Goal: Information Seeking & Learning: Learn about a topic

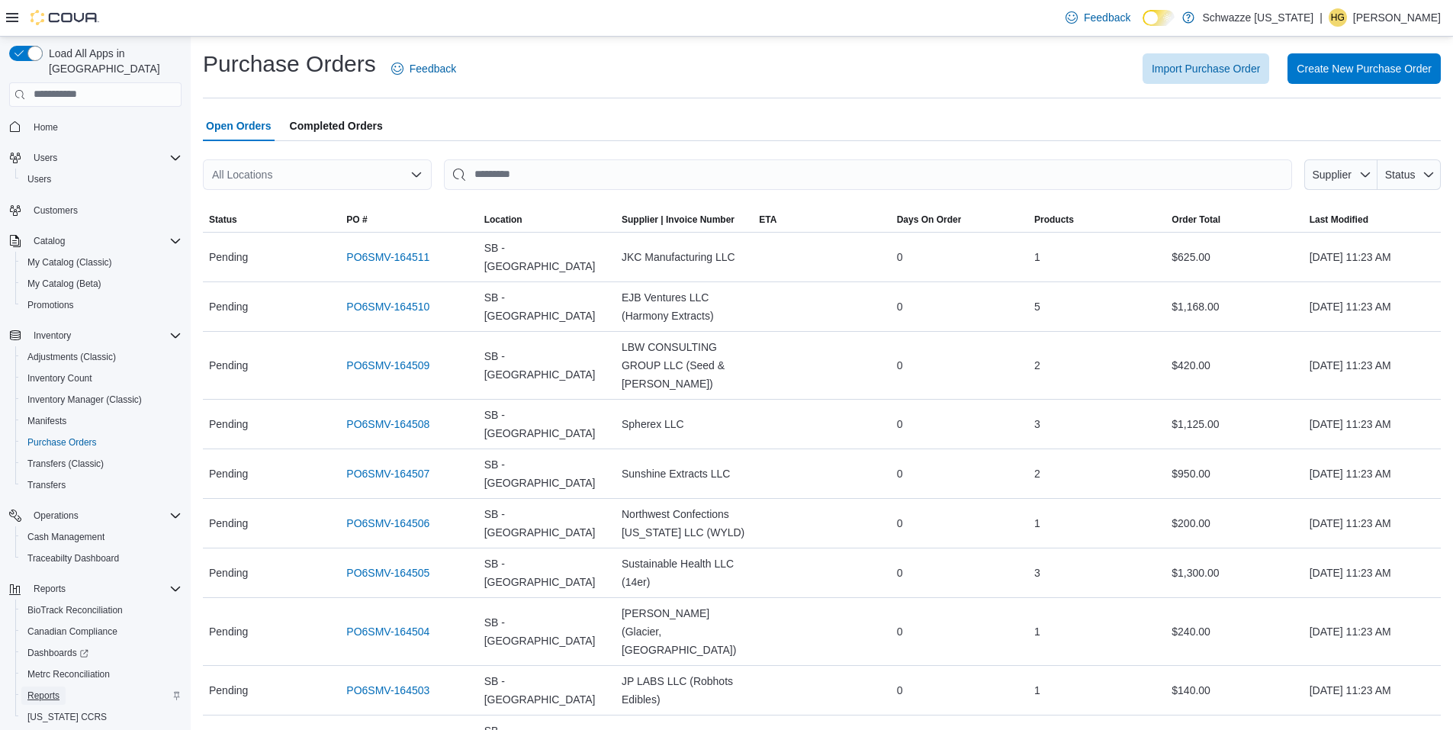
click at [50, 689] on span "Reports" at bounding box center [43, 695] width 32 height 12
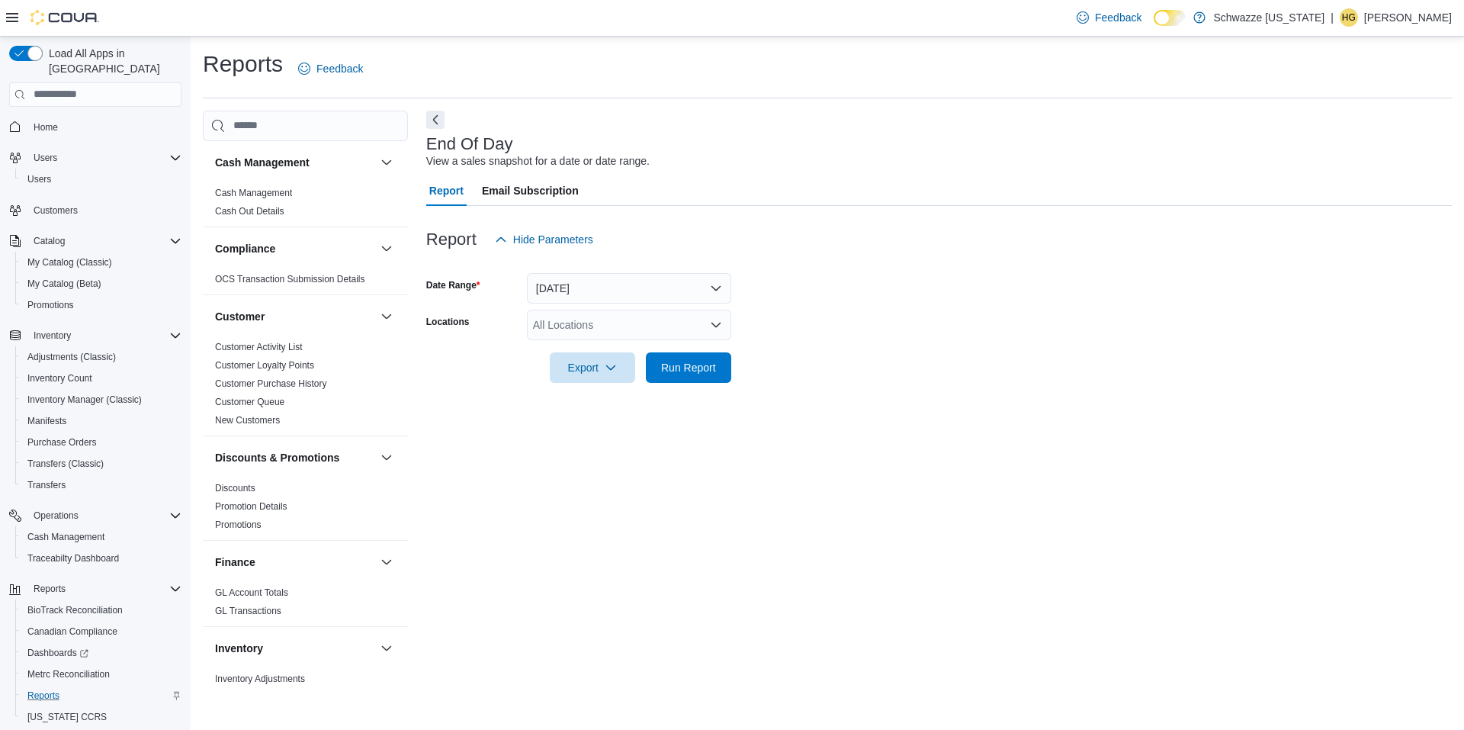
click at [635, 323] on div "All Locations" at bounding box center [629, 325] width 204 height 31
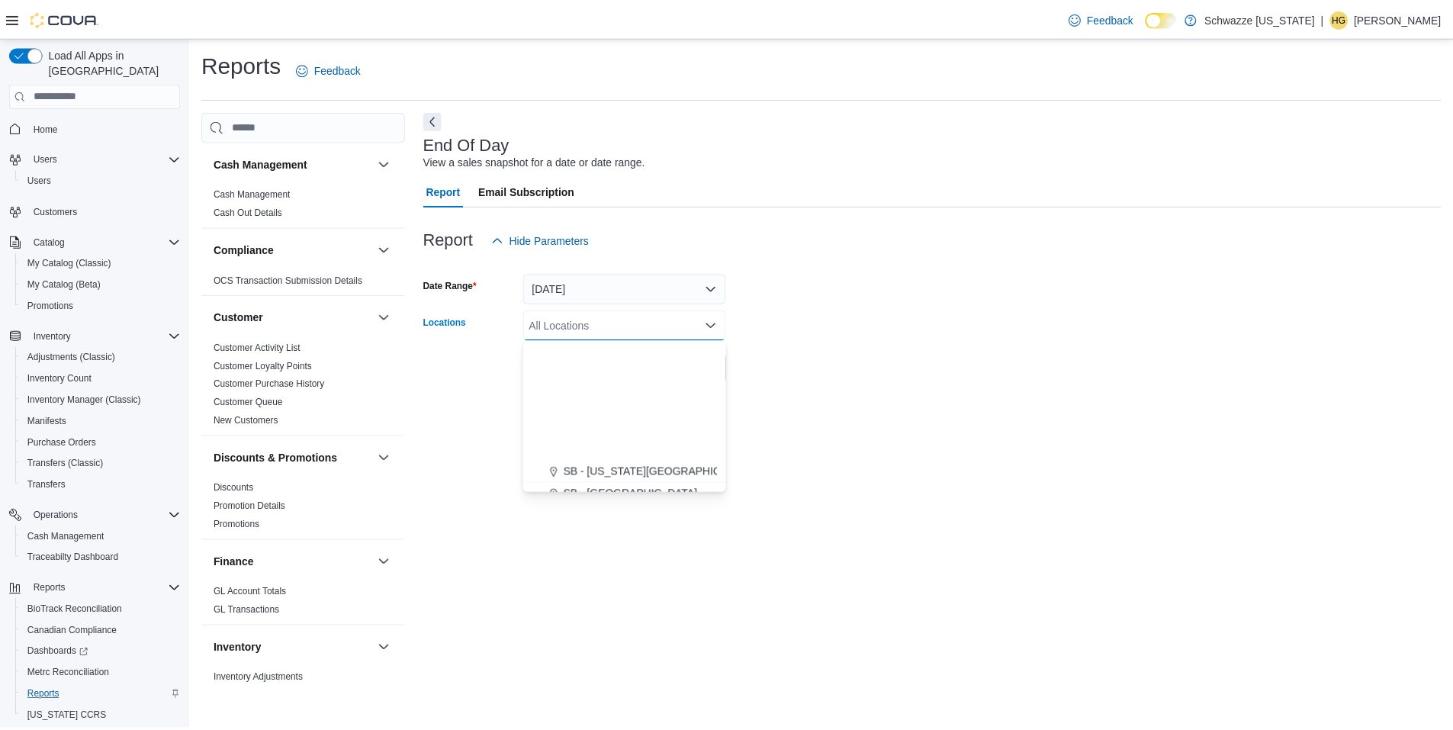
scroll to position [534, 0]
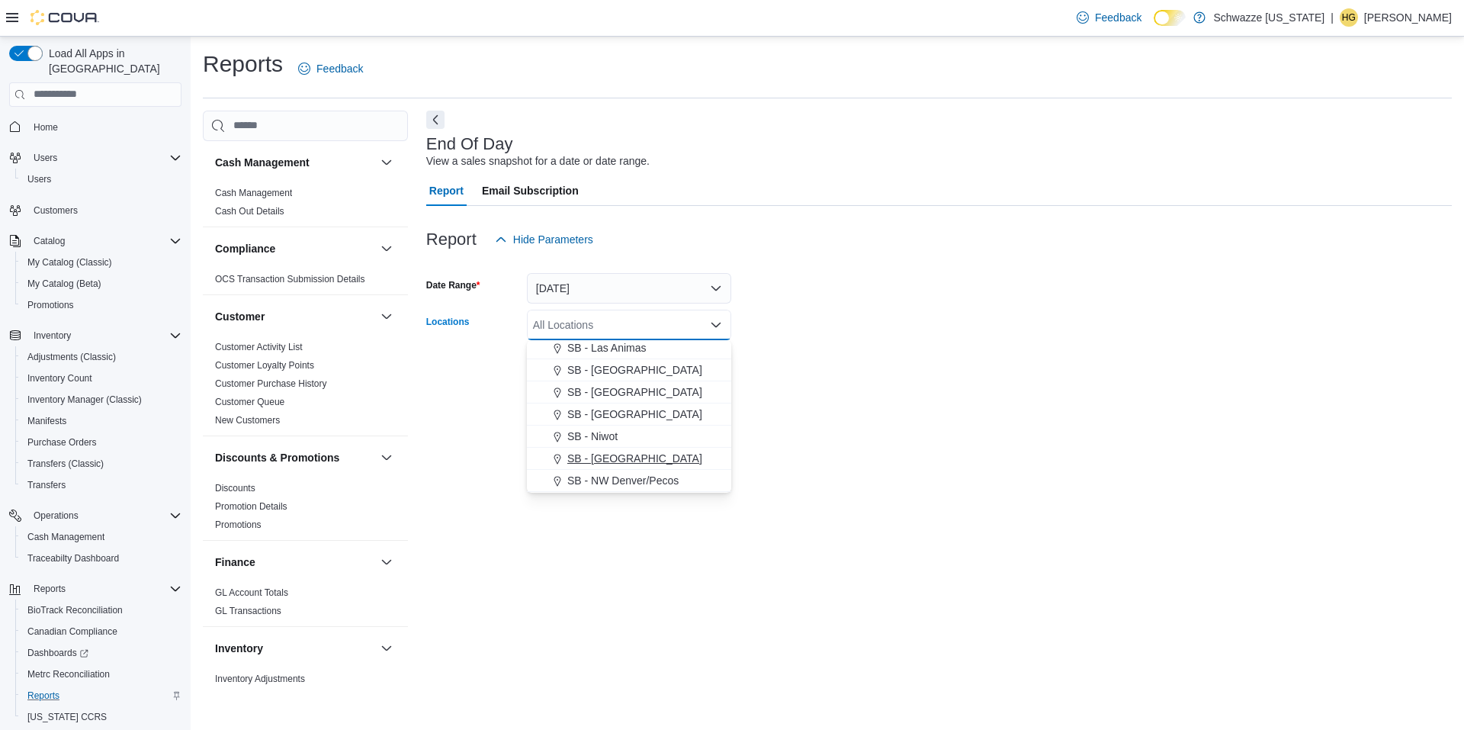
click at [650, 452] on span "SB - [GEOGRAPHIC_DATA]" at bounding box center [634, 458] width 135 height 15
click at [882, 400] on div at bounding box center [939, 392] width 1026 height 18
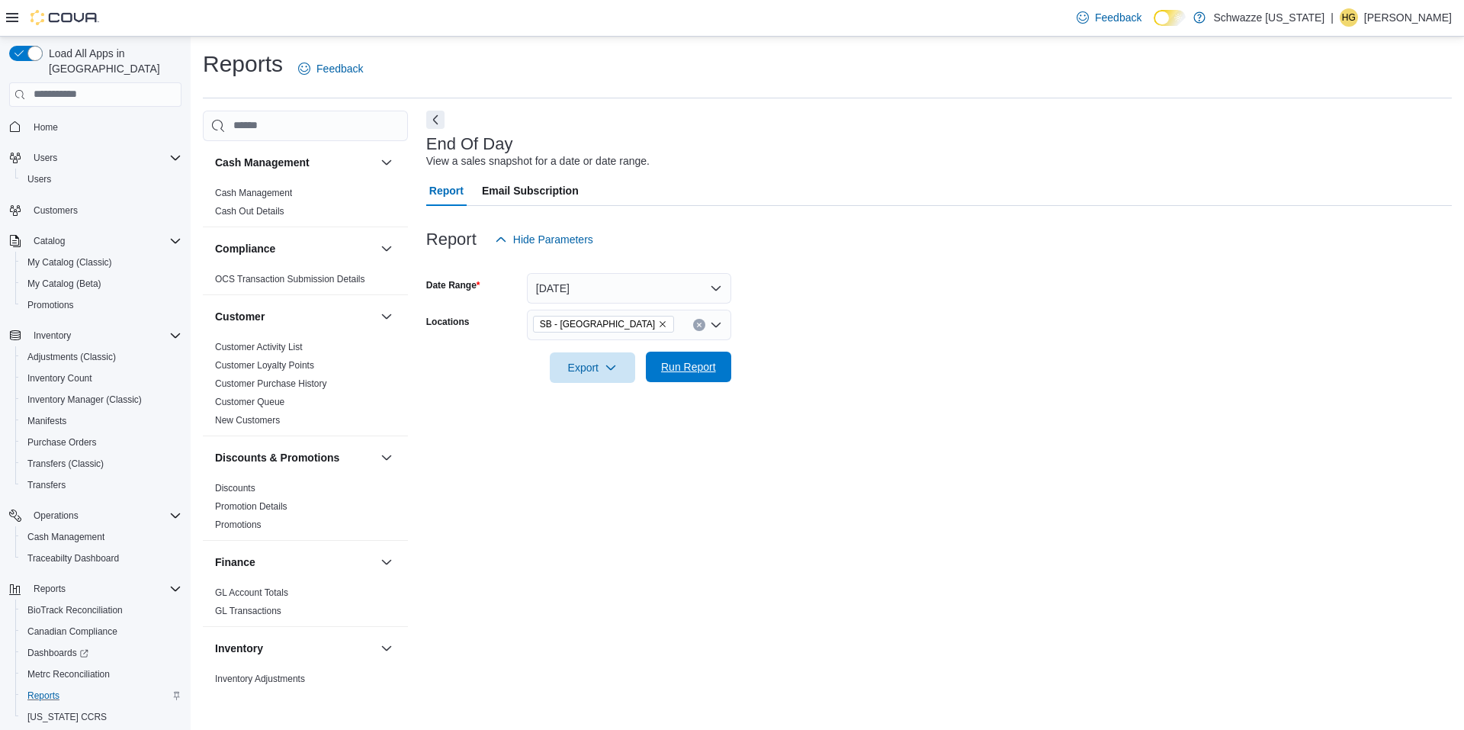
click at [723, 369] on button "Run Report" at bounding box center [688, 367] width 85 height 31
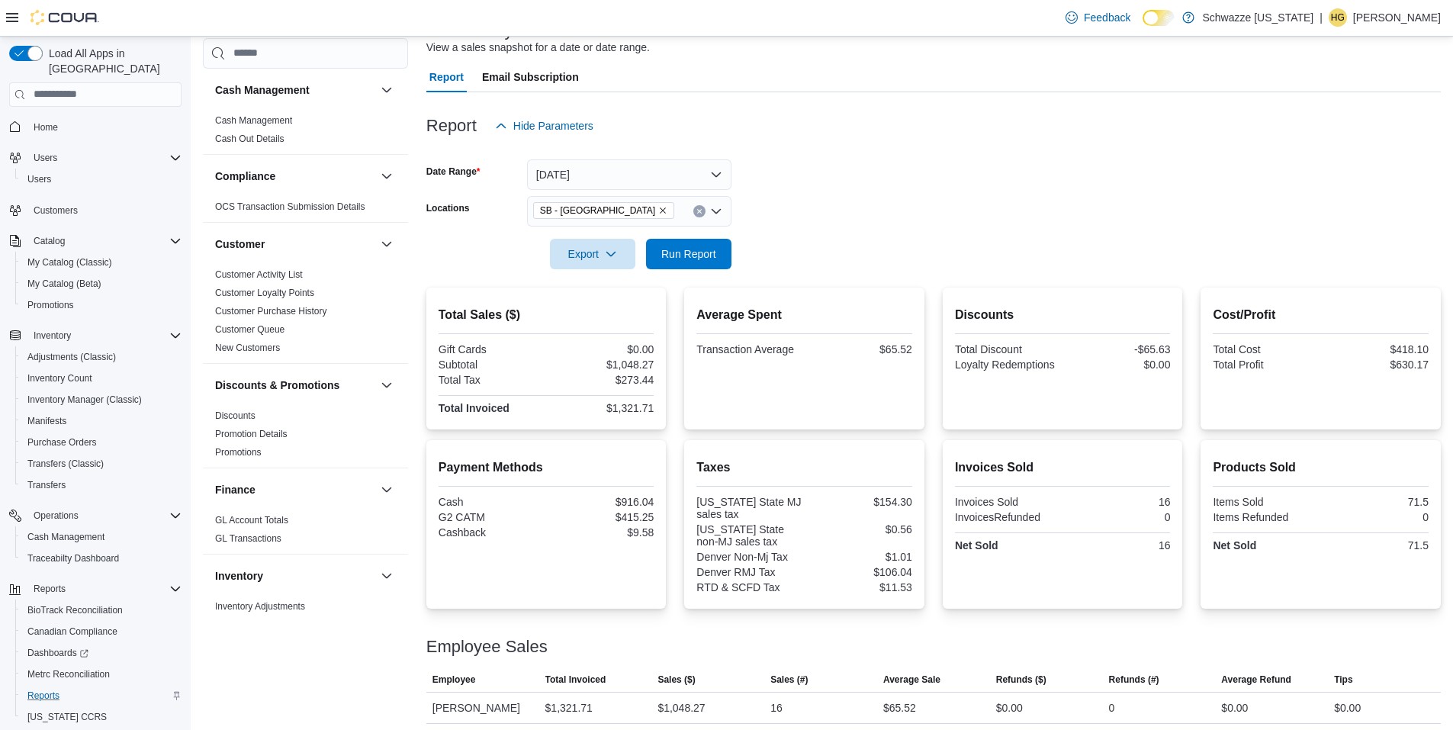
scroll to position [120, 0]
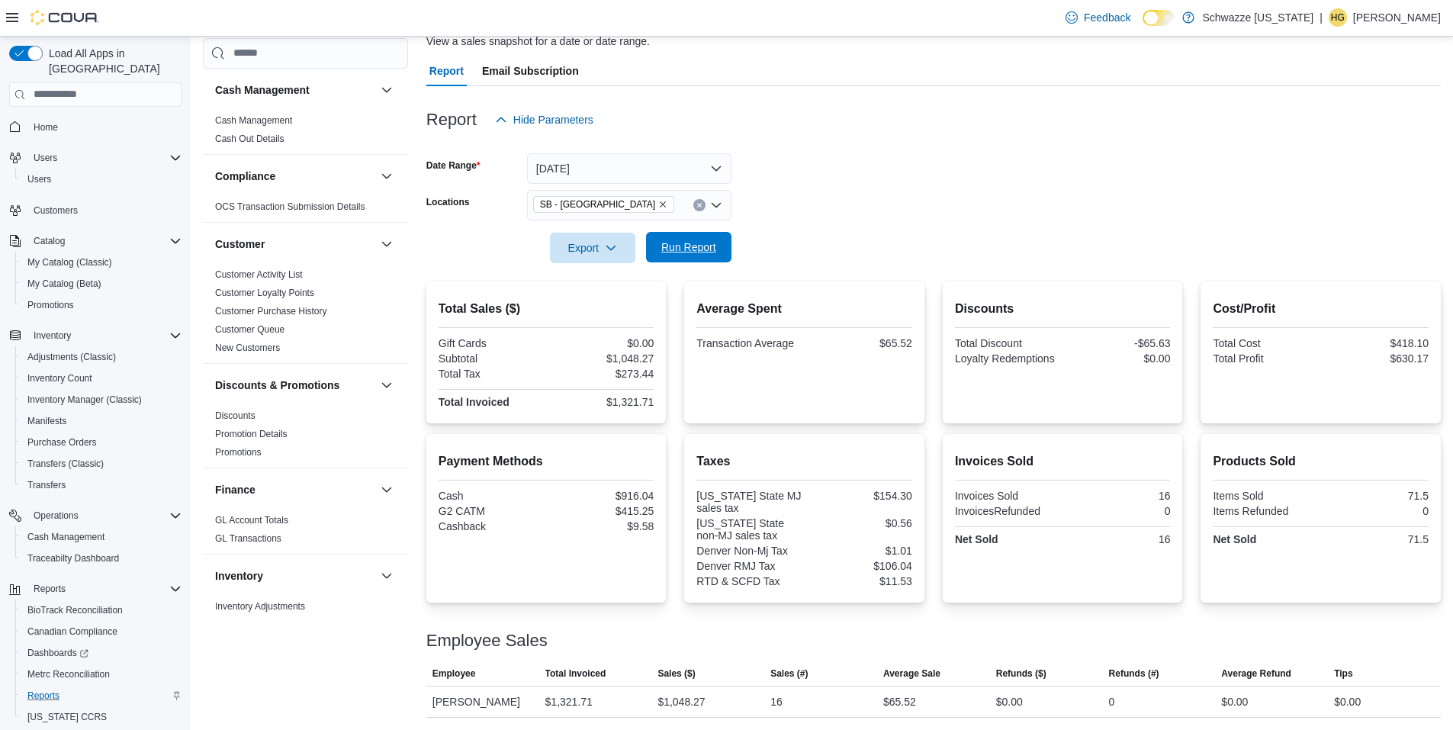
click at [673, 246] on span "Run Report" at bounding box center [688, 246] width 55 height 15
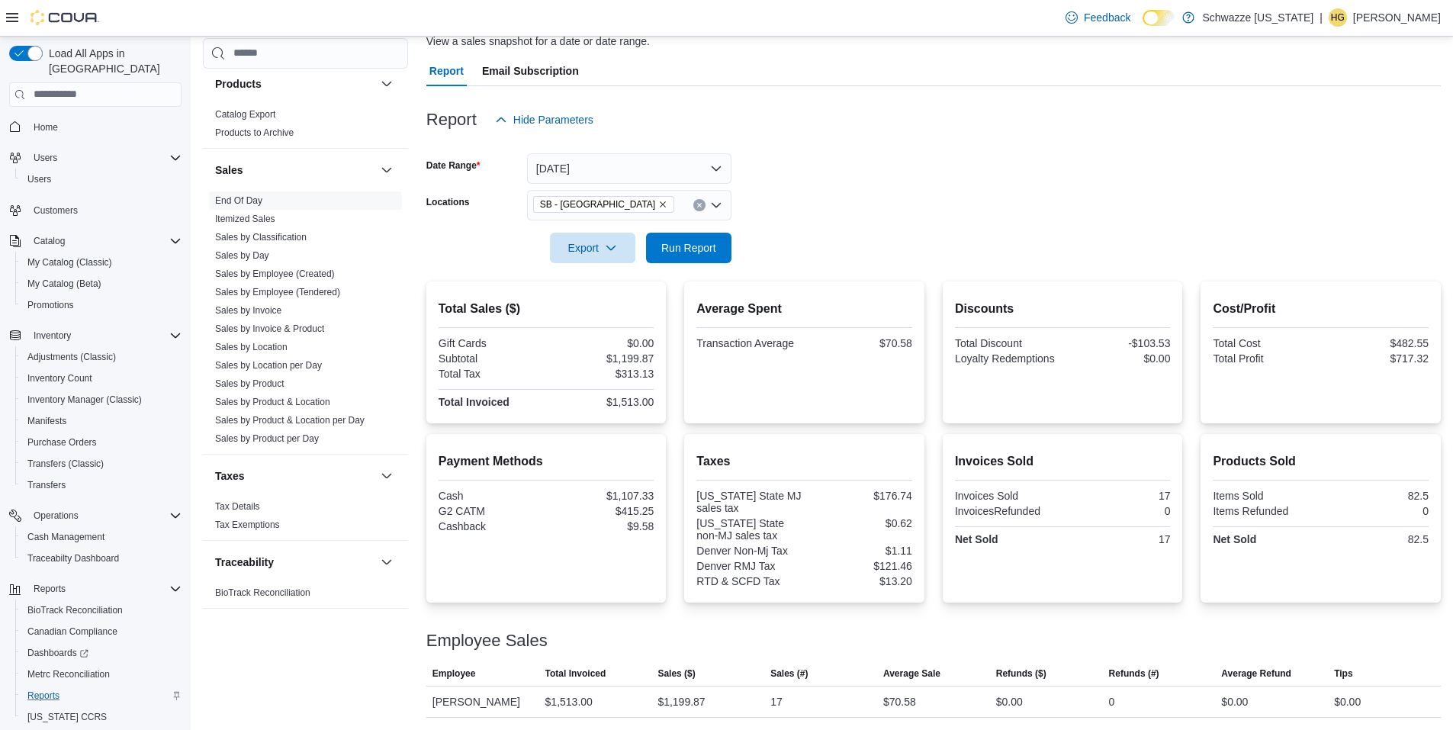
scroll to position [991, 0]
drag, startPoint x: 305, startPoint y: 356, endPoint x: 326, endPoint y: 357, distance: 20.6
click at [305, 356] on link "Sales by Location per Day" at bounding box center [268, 357] width 107 height 11
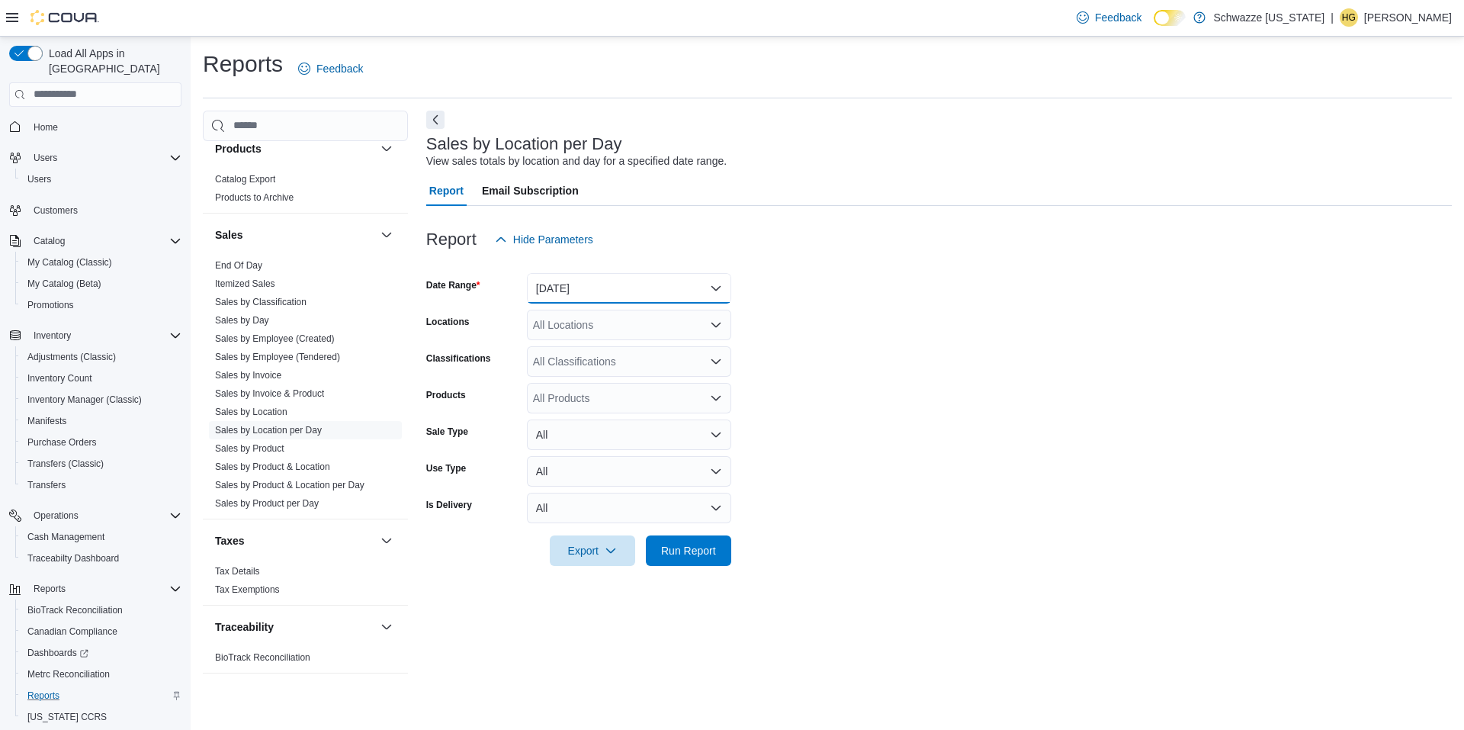
click at [613, 288] on button "[DATE]" at bounding box center [629, 288] width 204 height 31
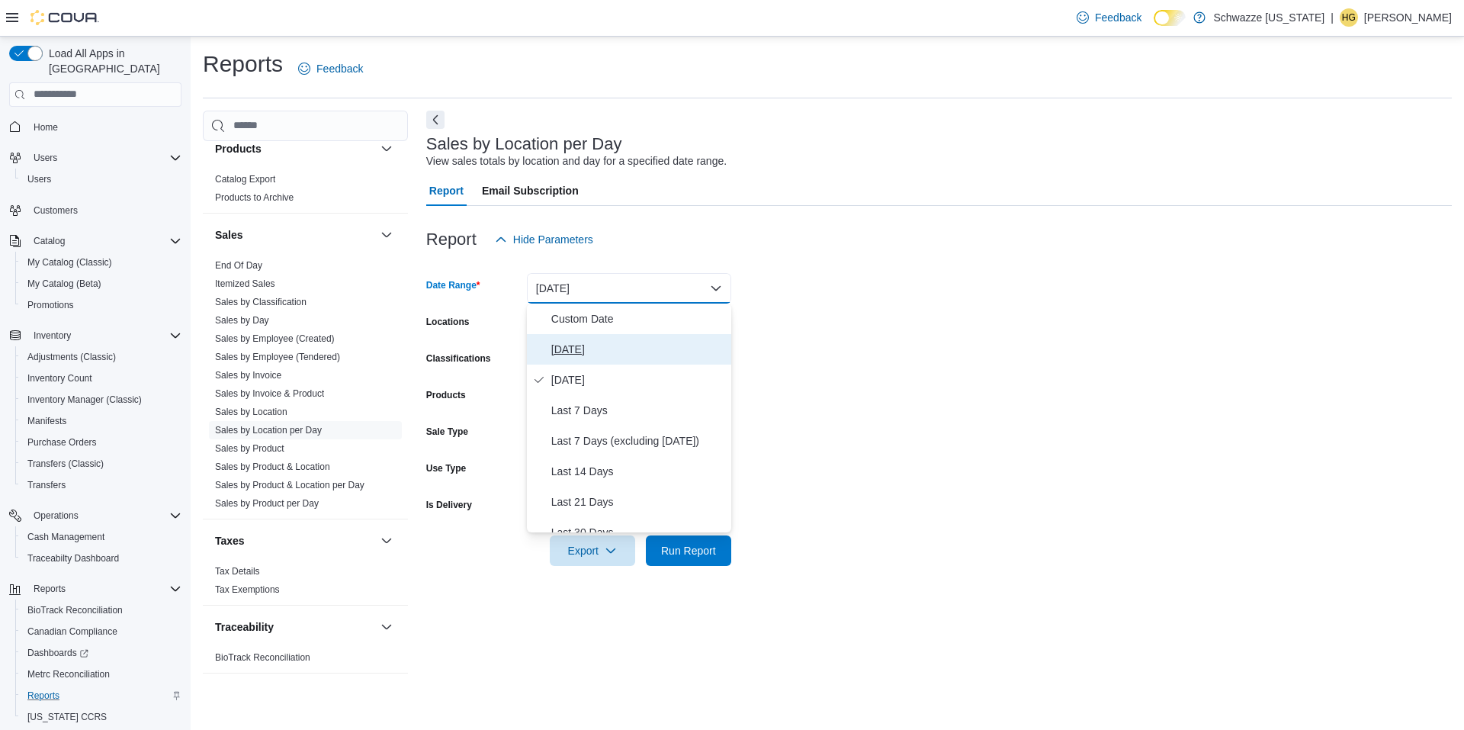
click at [613, 342] on span "[DATE]" at bounding box center [638, 349] width 174 height 18
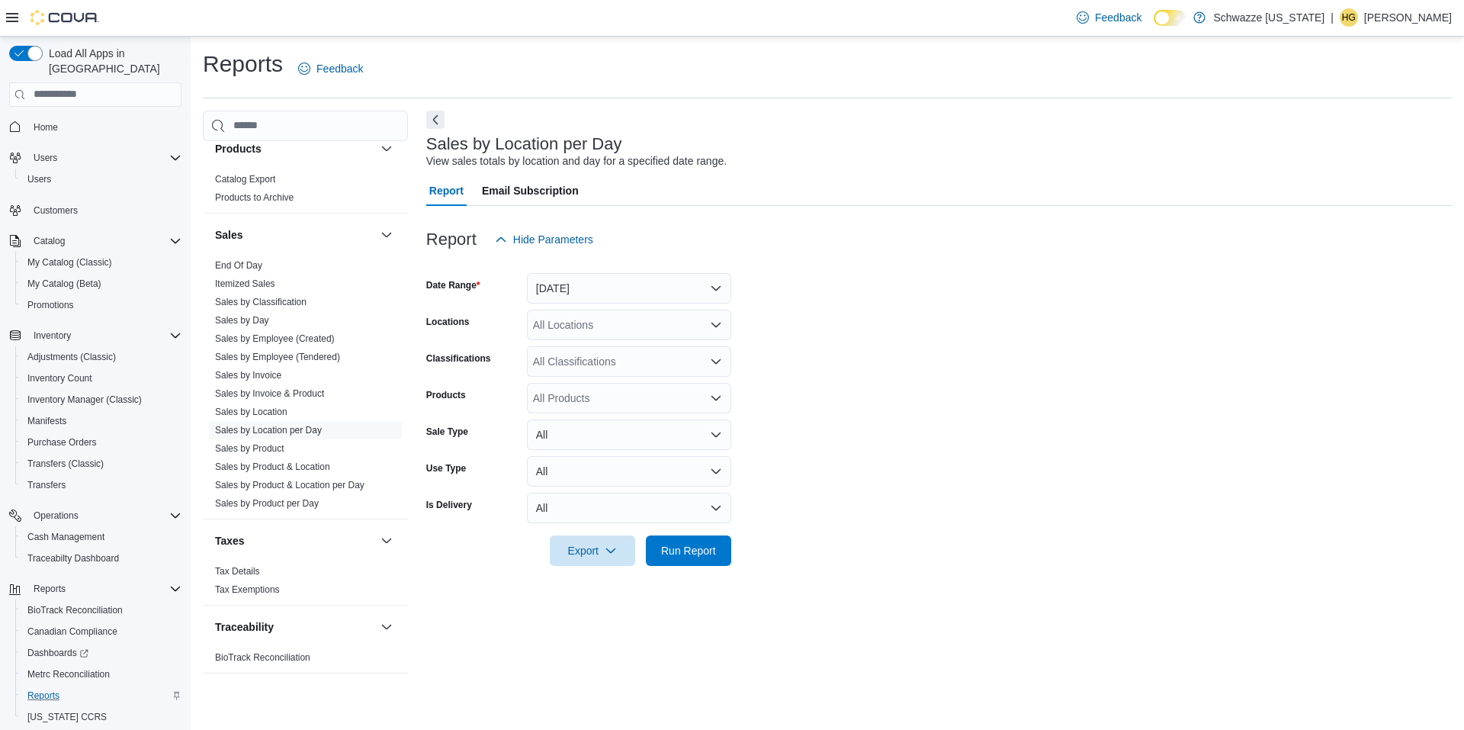
click at [612, 326] on div "All Locations" at bounding box center [629, 325] width 204 height 31
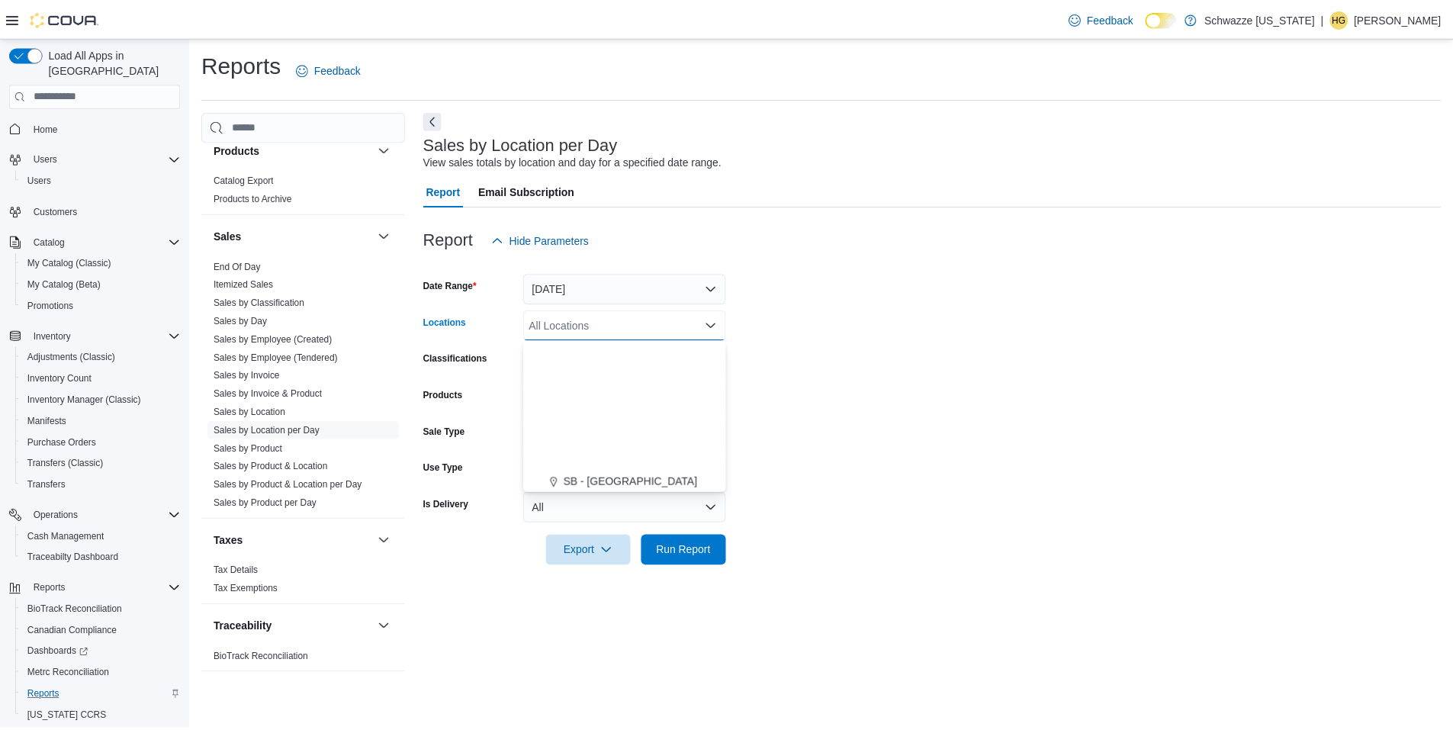
scroll to position [534, 0]
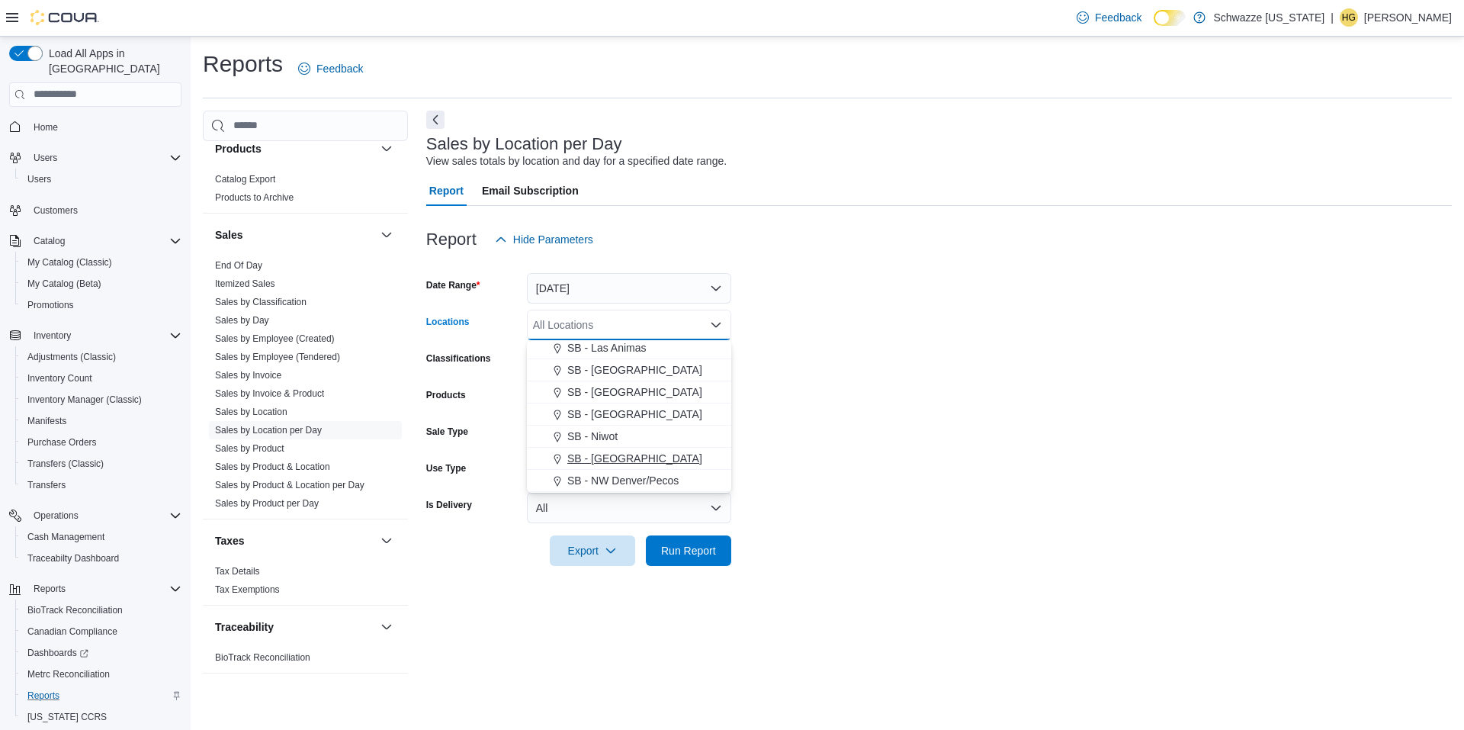
click at [659, 454] on span "SB - [GEOGRAPHIC_DATA]" at bounding box center [634, 458] width 135 height 15
click at [831, 483] on form "Date Range [DATE] Locations [GEOGRAPHIC_DATA] - [GEOGRAPHIC_DATA] Combo box. Se…" at bounding box center [939, 410] width 1026 height 311
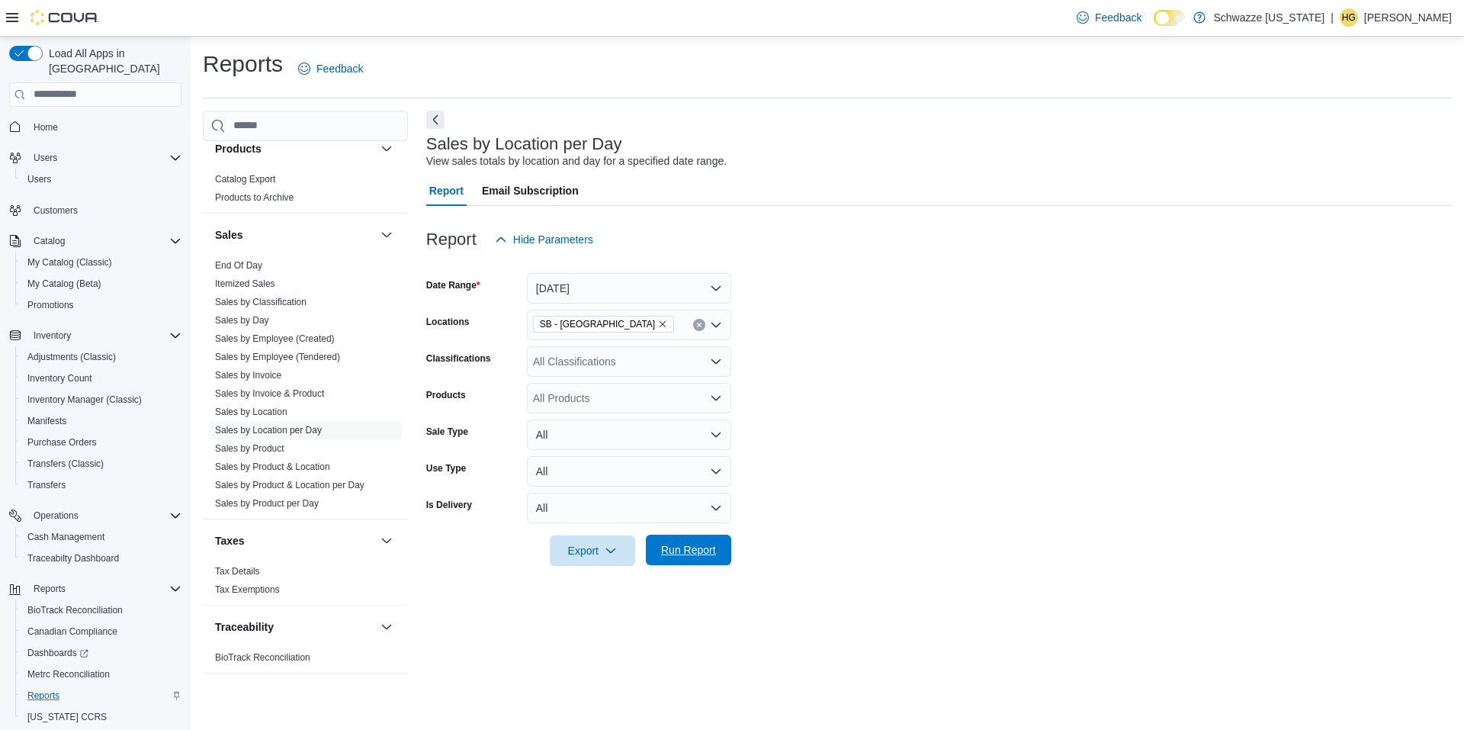
click at [721, 551] on button "Run Report" at bounding box center [688, 550] width 85 height 31
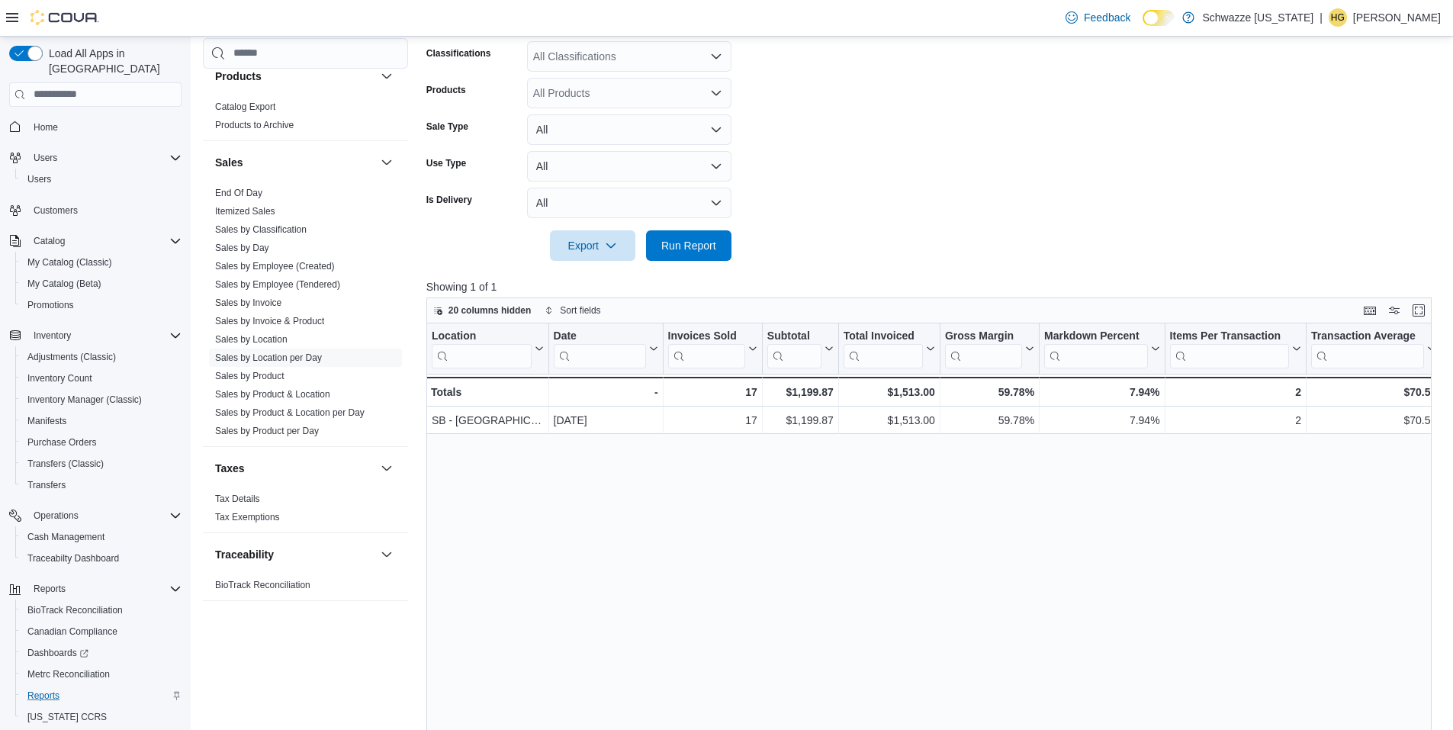
scroll to position [0, 12]
drag, startPoint x: 728, startPoint y: 453, endPoint x: 754, endPoint y: 452, distance: 25.9
drag, startPoint x: 772, startPoint y: 467, endPoint x: 732, endPoint y: 446, distance: 44.7
click at [239, 188] on link "End Of Day" at bounding box center [238, 193] width 47 height 11
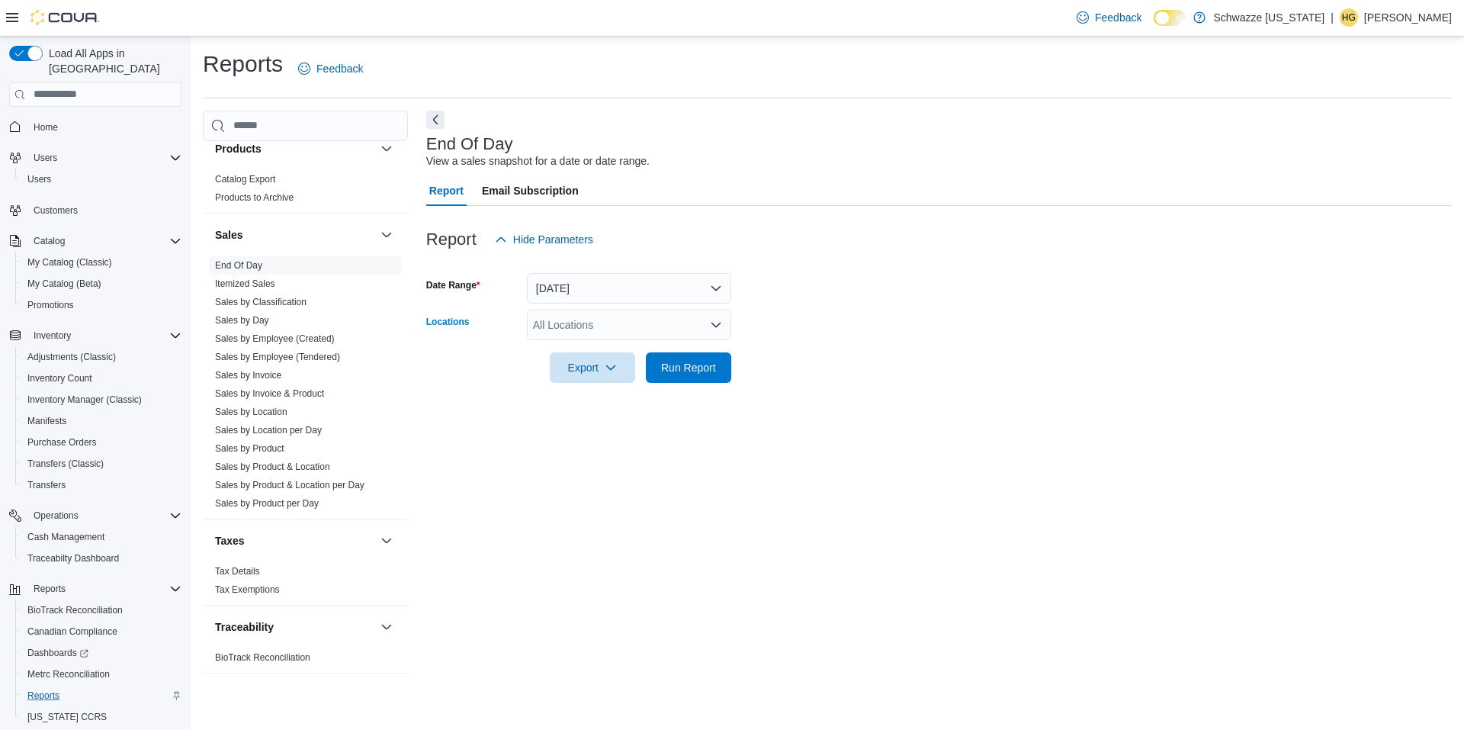
click at [583, 317] on div "All Locations" at bounding box center [629, 325] width 204 height 31
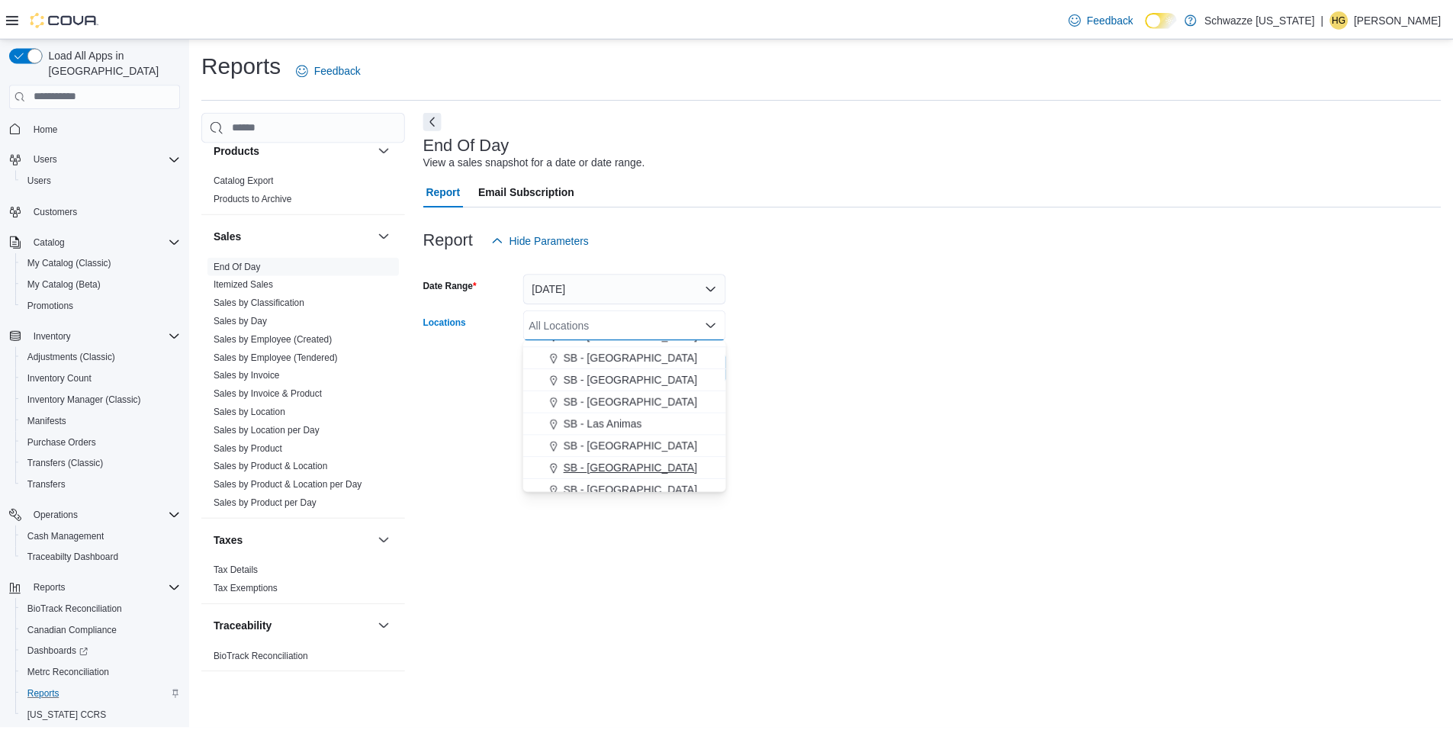
scroll to position [534, 0]
click at [653, 454] on span "SB - [GEOGRAPHIC_DATA]" at bounding box center [634, 458] width 135 height 15
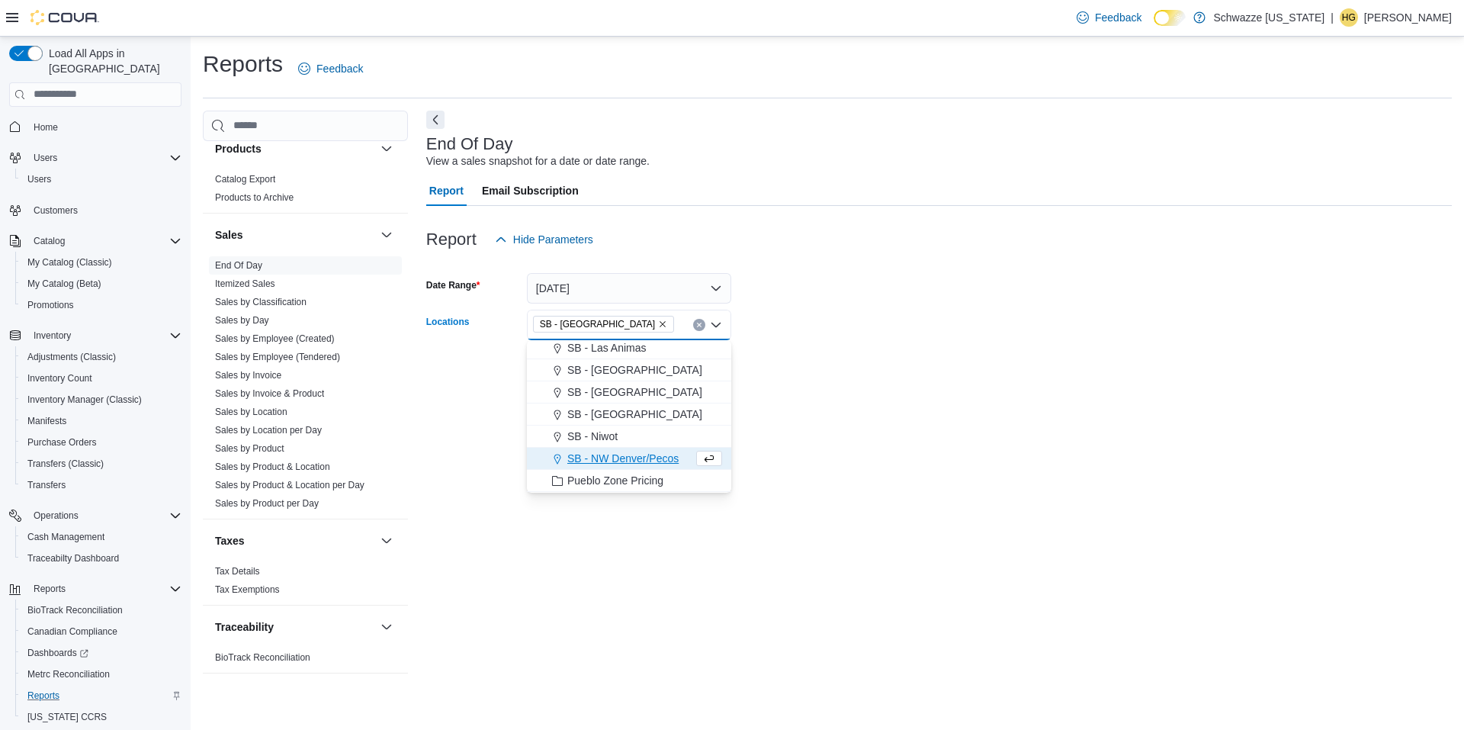
click at [865, 422] on div "End Of Day View a sales snapshot for a date or date range. Report Email Subscri…" at bounding box center [939, 400] width 1026 height 578
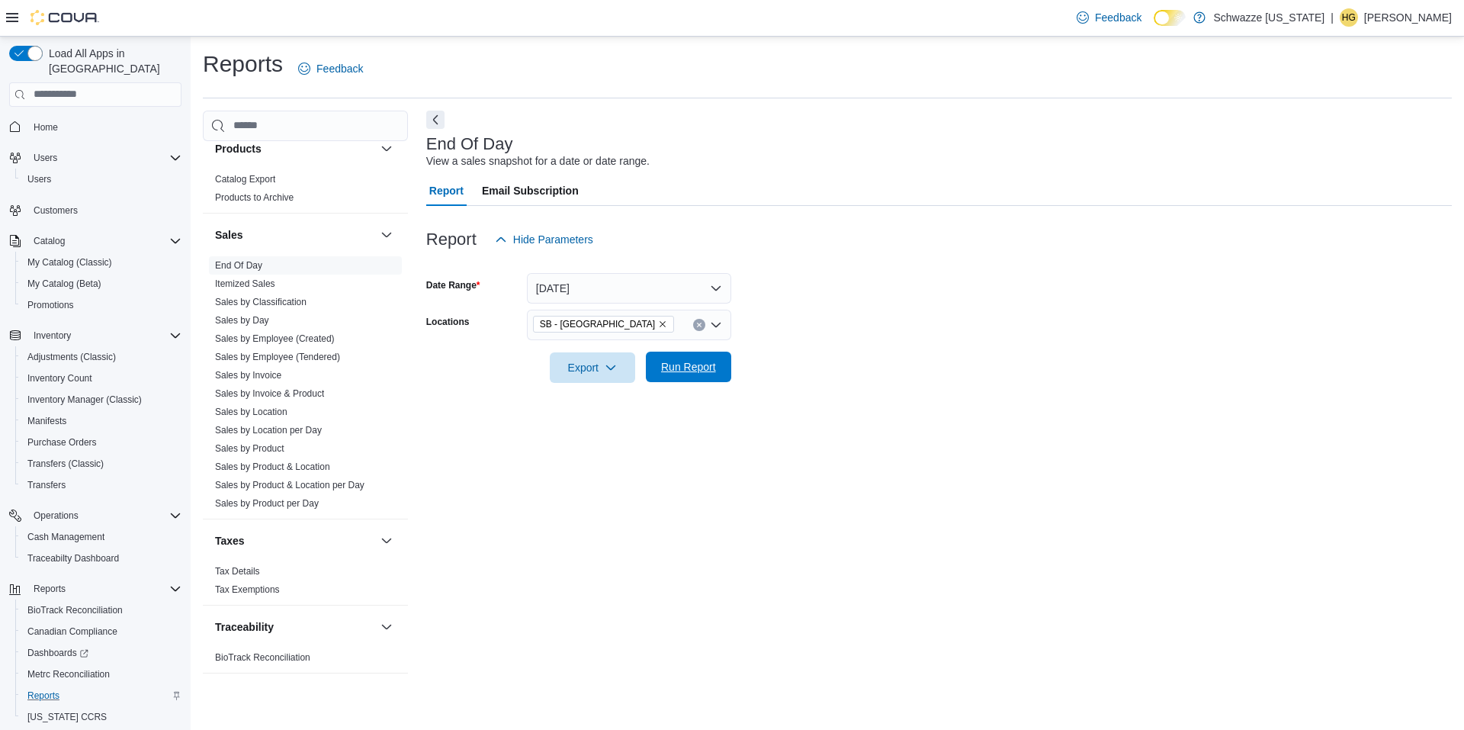
click at [696, 370] on span "Run Report" at bounding box center [688, 366] width 55 height 15
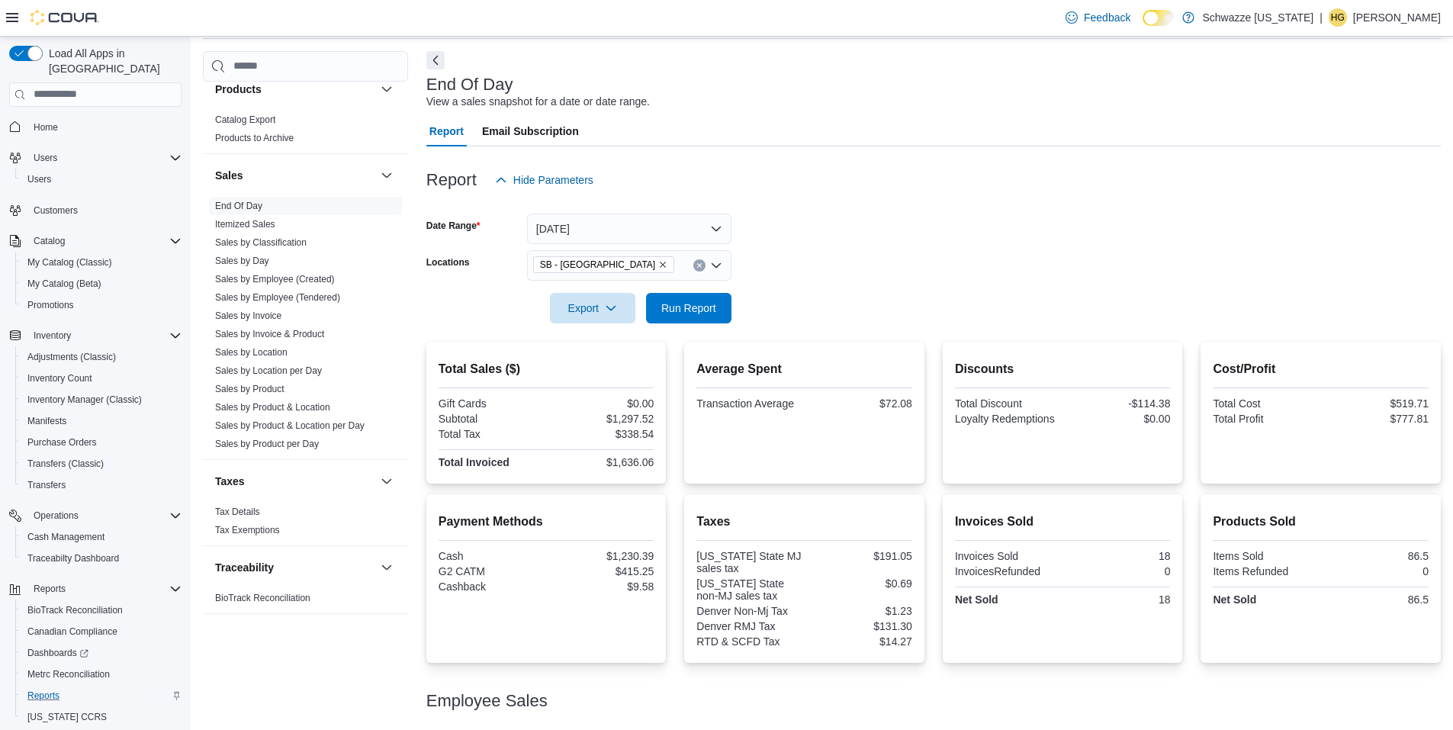
scroll to position [120, 0]
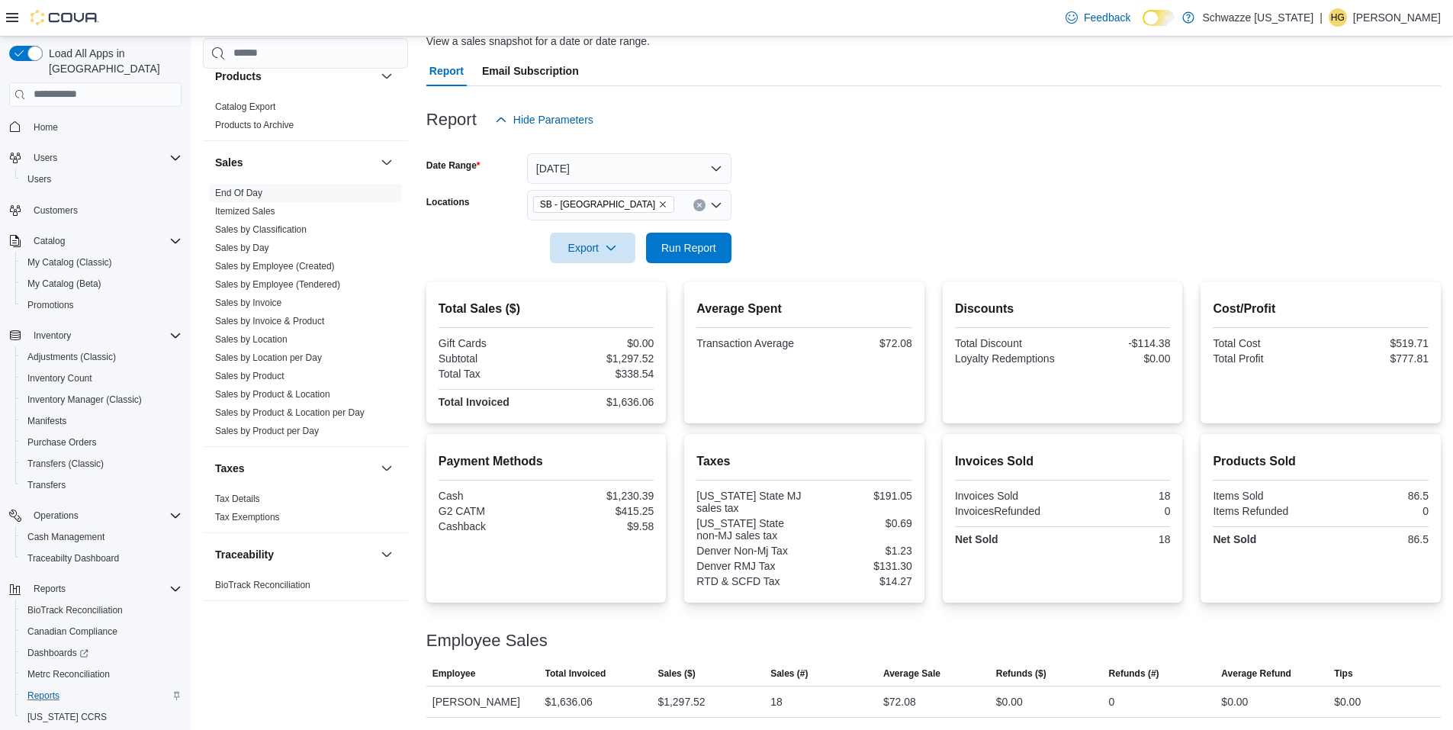
click at [851, 323] on div "Average Spent Transaction Average $72.08" at bounding box center [804, 326] width 216 height 53
click at [699, 250] on span "Run Report" at bounding box center [688, 246] width 55 height 15
click at [696, 249] on span "Run Report" at bounding box center [688, 246] width 55 height 15
drag, startPoint x: 574, startPoint y: 66, endPoint x: 482, endPoint y: 72, distance: 92.5
click at [482, 72] on div "Report Email Subscription" at bounding box center [933, 71] width 1014 height 31
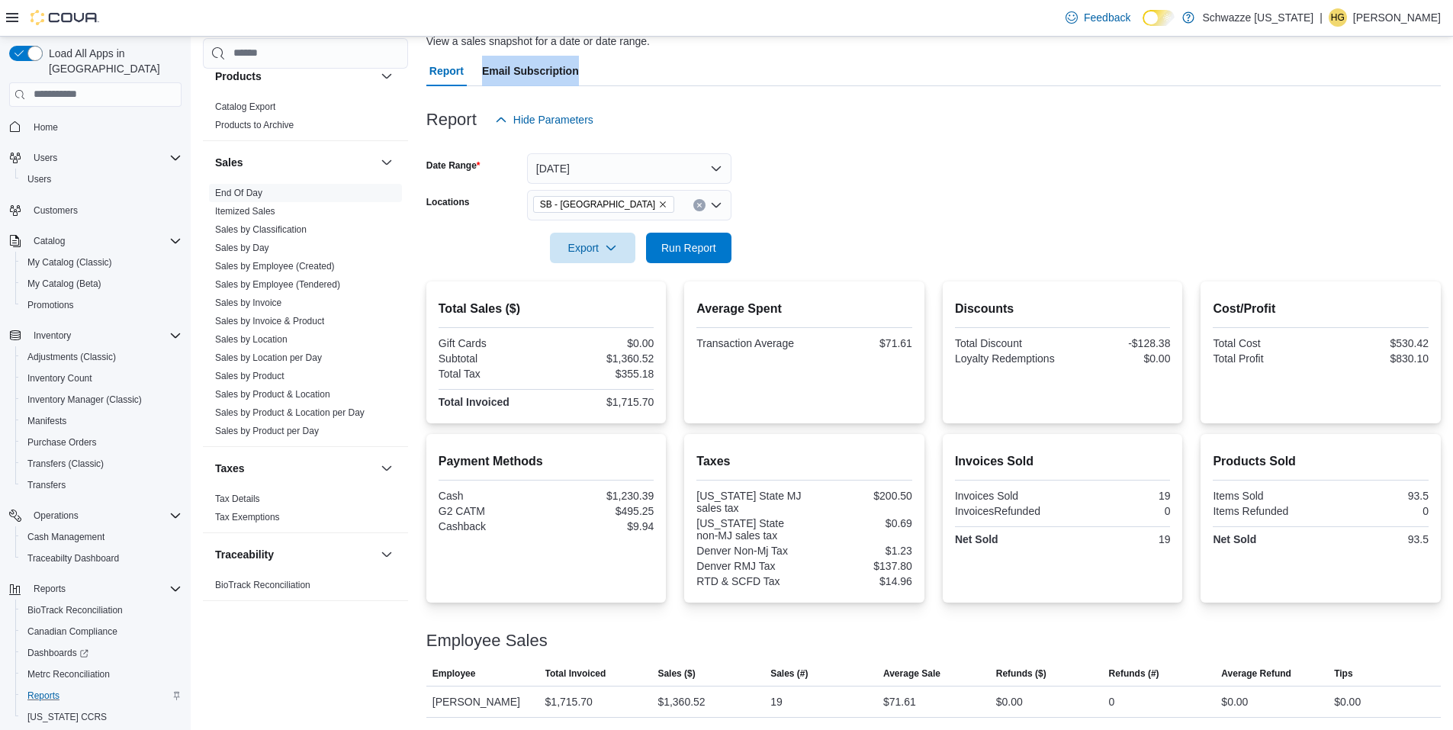
click at [612, 69] on div "Report Email Subscription" at bounding box center [933, 71] width 1014 height 31
click at [724, 238] on button "Run Report" at bounding box center [688, 247] width 85 height 31
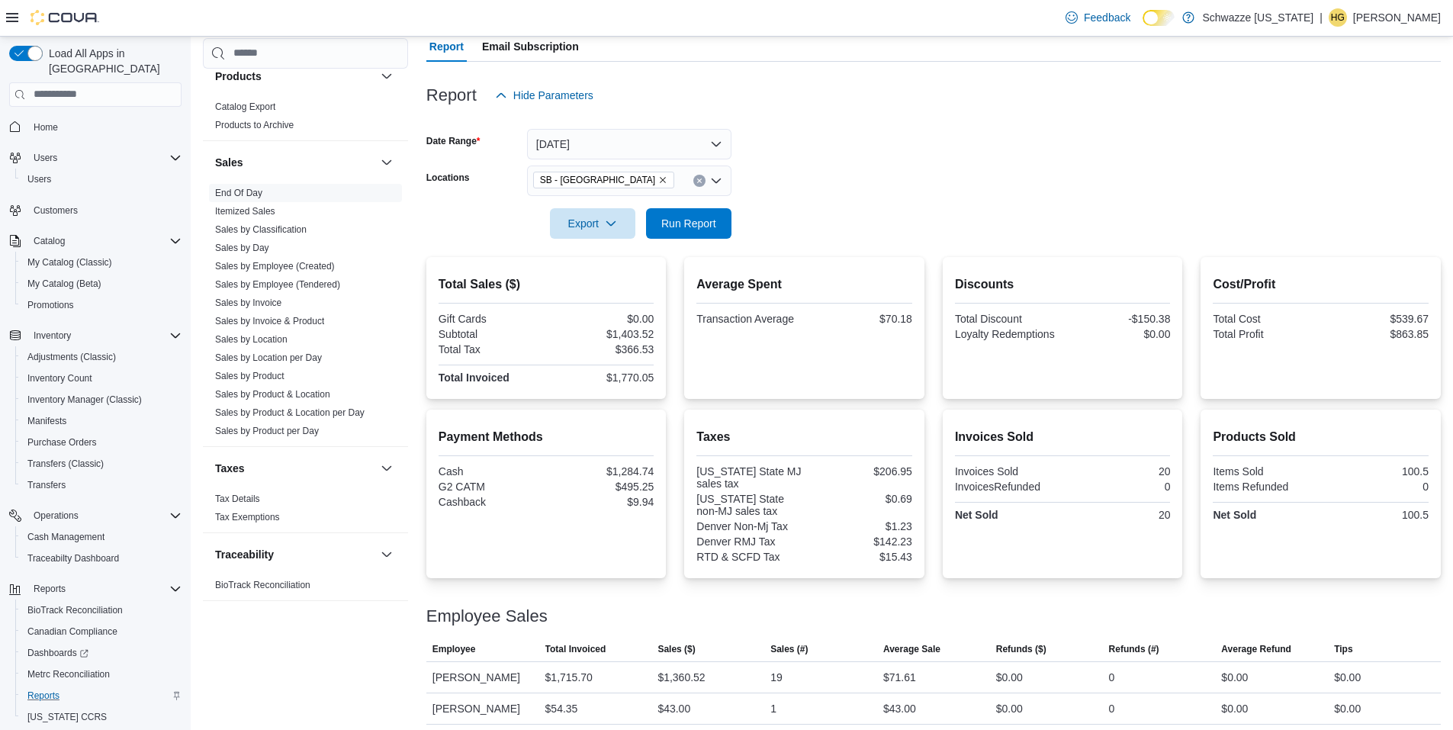
scroll to position [151, 0]
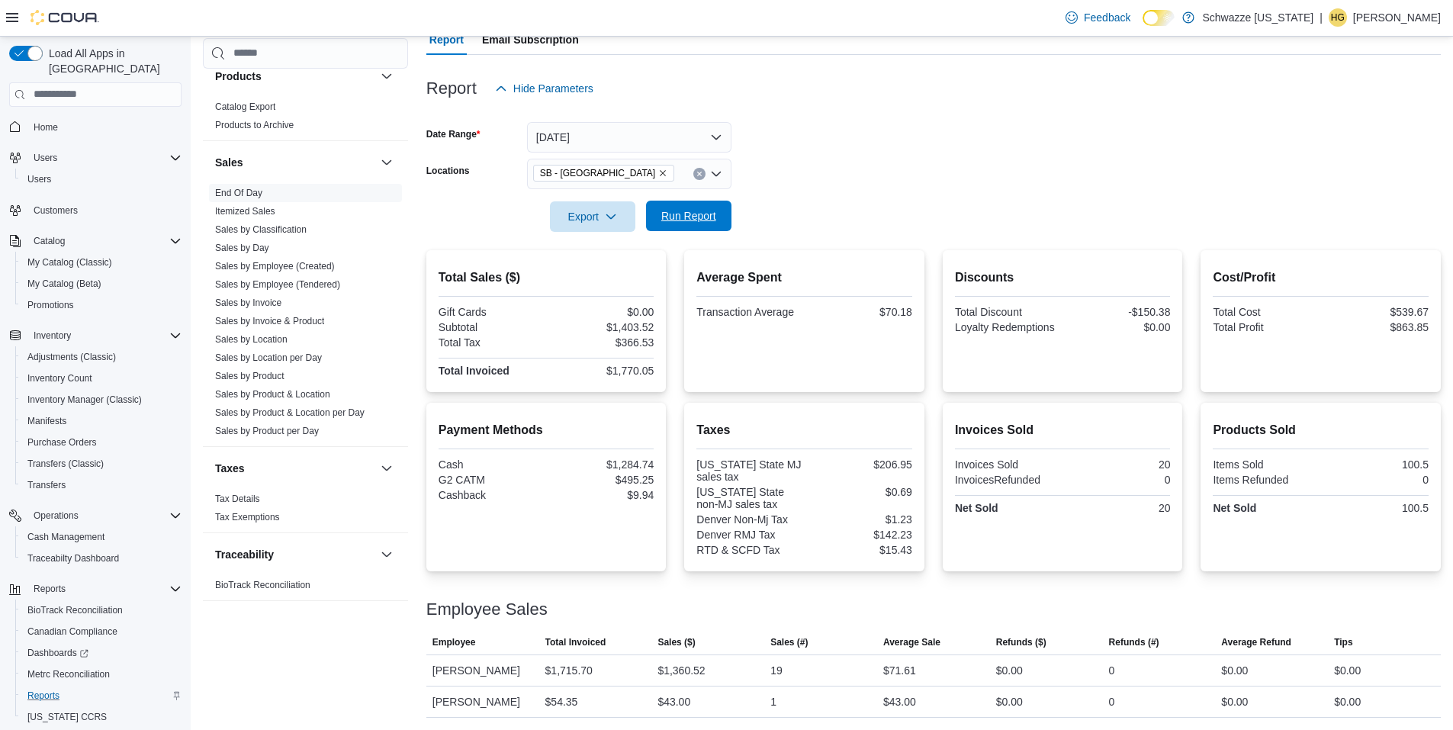
click at [696, 227] on span "Run Report" at bounding box center [688, 216] width 67 height 31
